Goal: Register for event/course

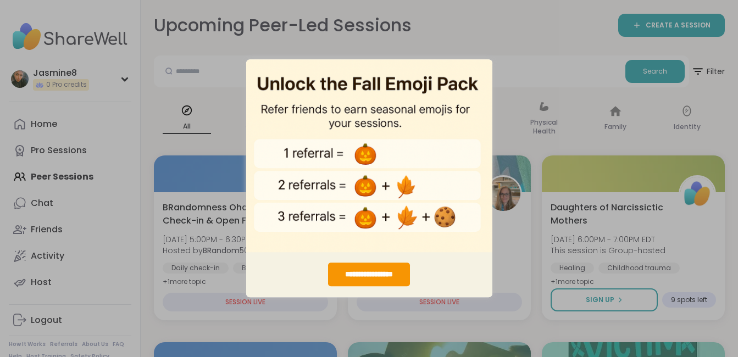
click at [505, 53] on div "**********" at bounding box center [369, 178] width 738 height 357
drag, startPoint x: 505, startPoint y: 53, endPoint x: 537, endPoint y: 55, distance: 31.4
click at [537, 55] on div "**********" at bounding box center [369, 178] width 738 height 357
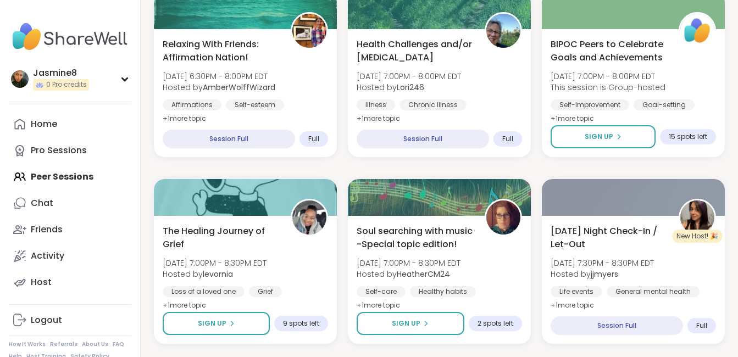
scroll to position [539, 0]
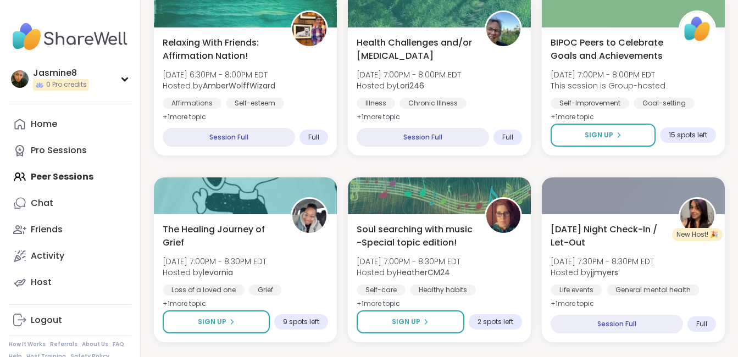
click at [266, 268] on span "Hosted by levornia" at bounding box center [215, 272] width 104 height 11
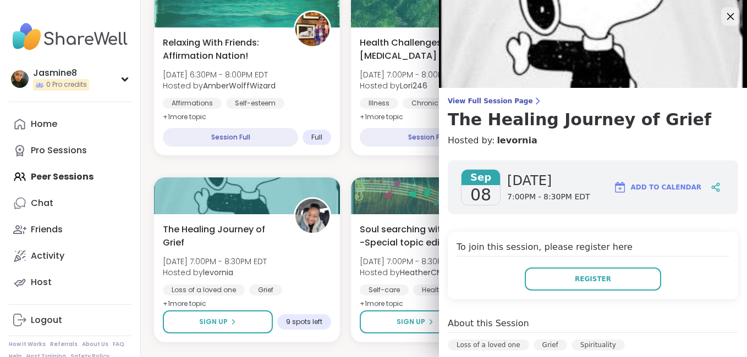
click at [723, 13] on icon at bounding box center [730, 16] width 14 height 14
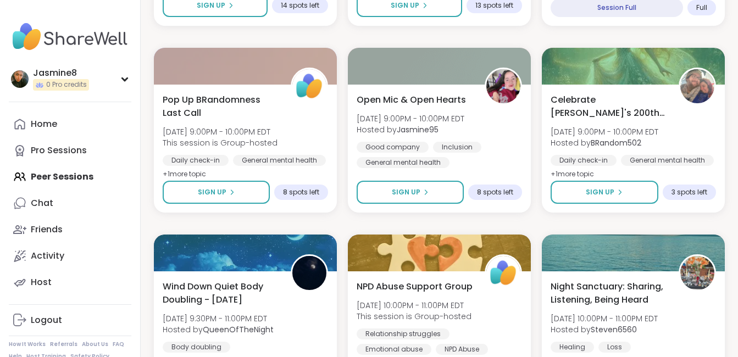
scroll to position [1415, 0]
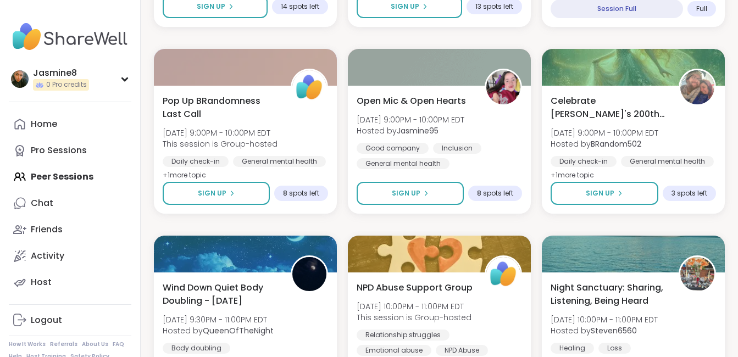
click at [655, 119] on span "Celebrate [PERSON_NAME]'s 200th session" at bounding box center [609, 108] width 116 height 26
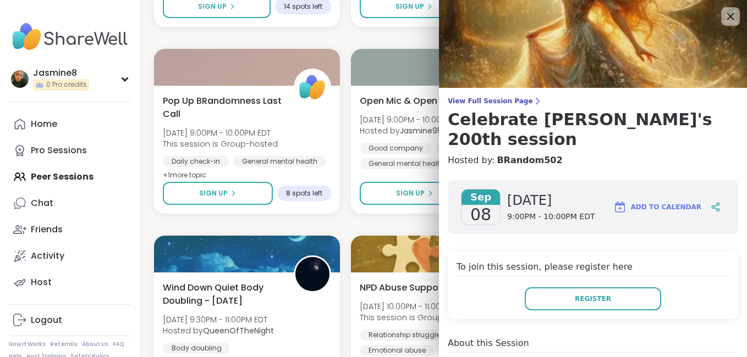
click at [721, 23] on div at bounding box center [730, 16] width 19 height 19
click at [723, 19] on icon at bounding box center [730, 16] width 14 height 14
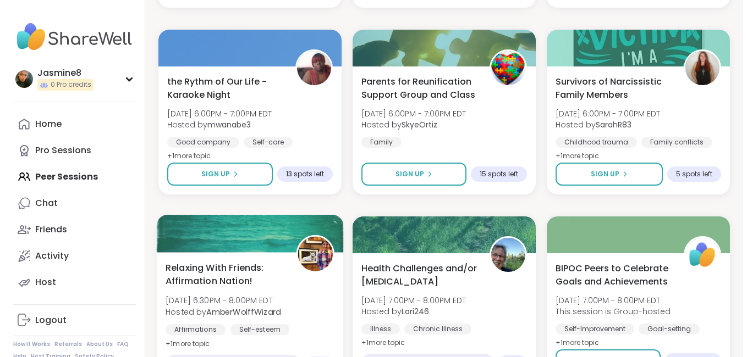
scroll to position [312, 0]
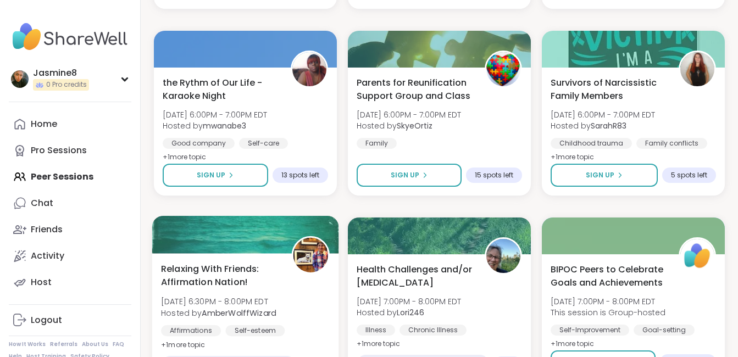
click at [267, 68] on div "the Rythm of Our Life - Karaoke Night [DATE] 6:00PM - 7:00PM EDT Hosted by mwan…" at bounding box center [245, 132] width 183 height 128
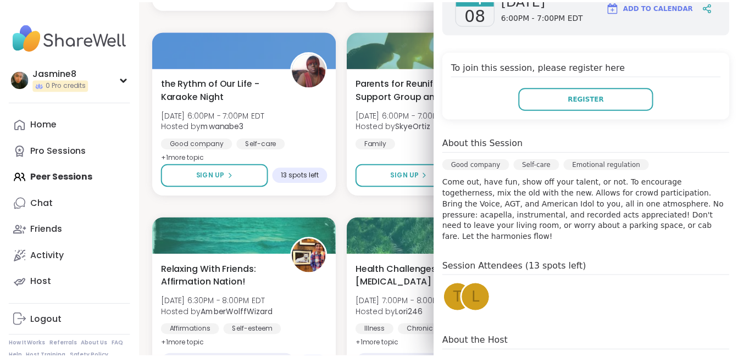
scroll to position [247, 0]
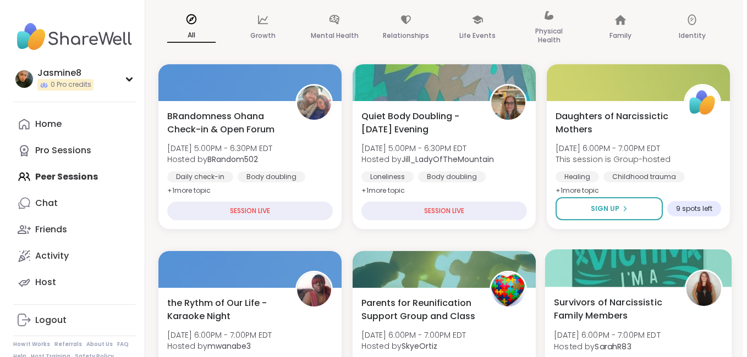
scroll to position [88, 0]
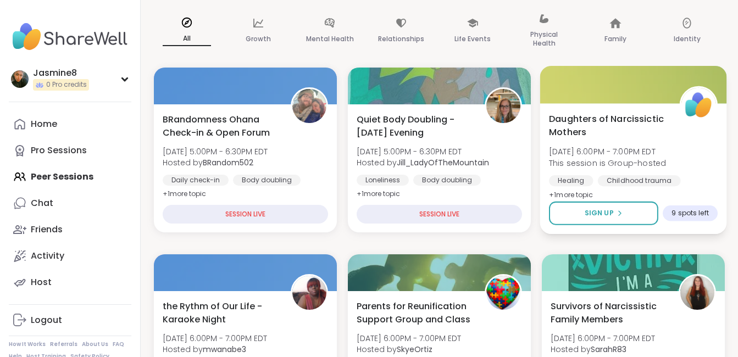
click at [645, 103] on div at bounding box center [633, 84] width 187 height 37
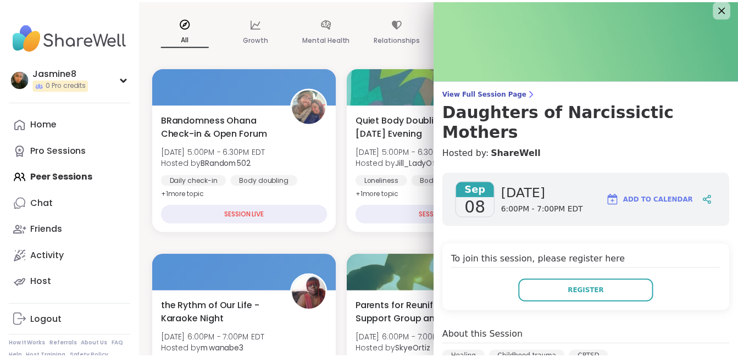
scroll to position [0, 0]
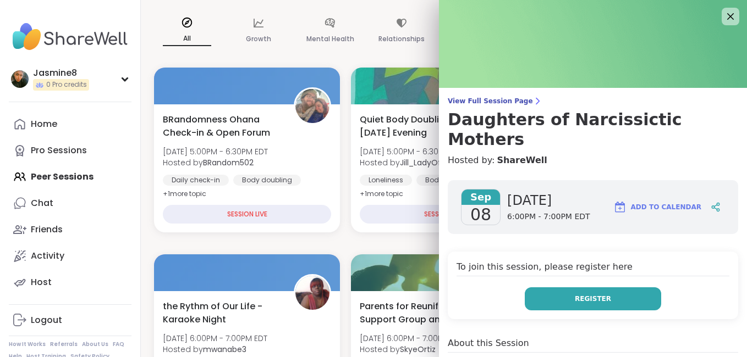
click at [561, 288] on button "Register" at bounding box center [593, 299] width 136 height 23
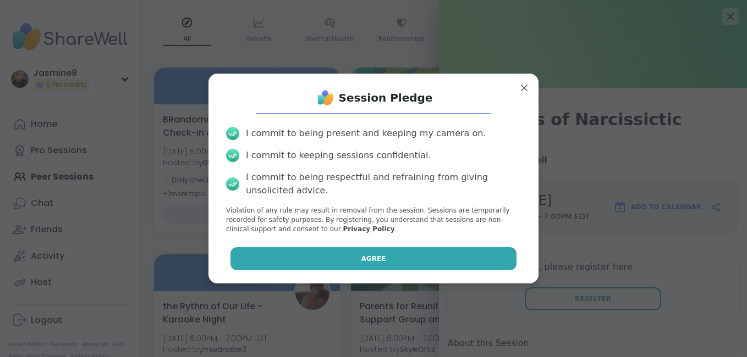
click at [395, 251] on button "Agree" at bounding box center [373, 258] width 286 height 23
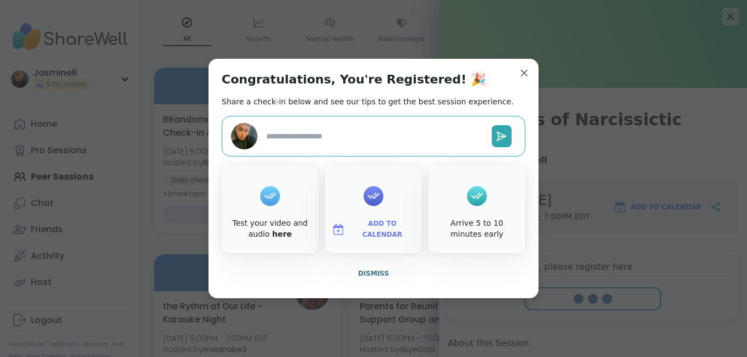
type textarea "*"
